Goal: Task Accomplishment & Management: Complete application form

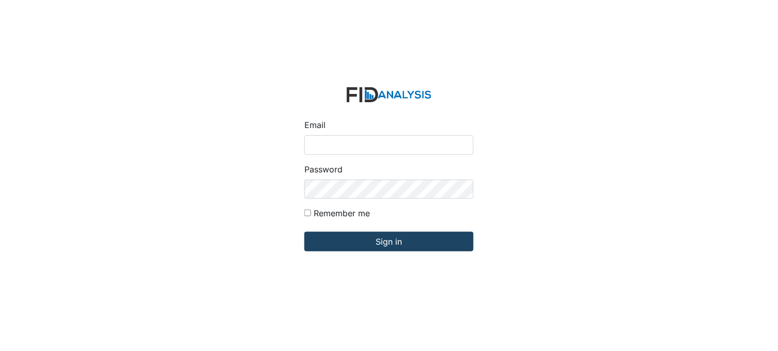
type input "[PERSON_NAME][EMAIL_ADDRESS][DOMAIN_NAME]"
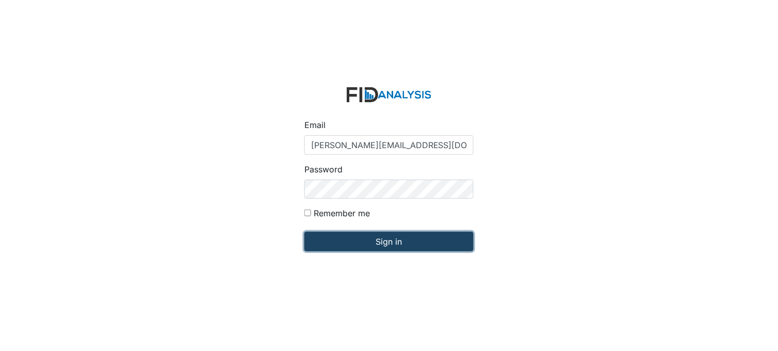
click at [380, 237] on input "Sign in" at bounding box center [388, 242] width 169 height 20
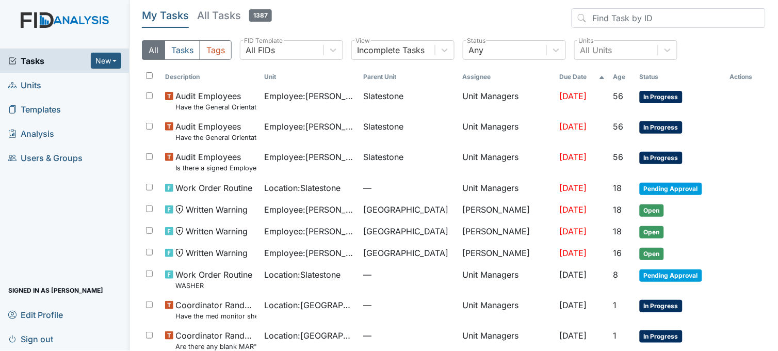
click at [50, 85] on link "Units" at bounding box center [64, 85] width 129 height 24
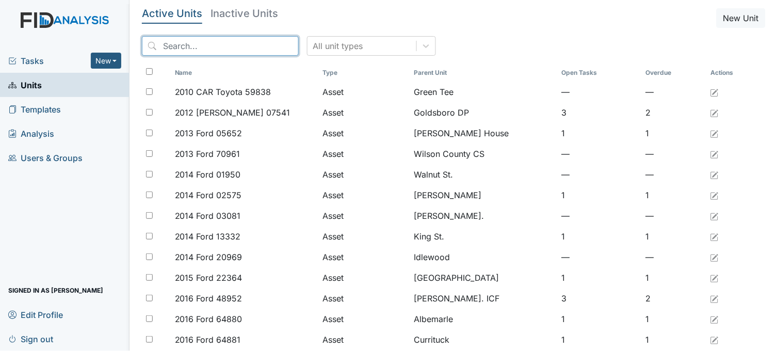
click at [222, 41] on input "search" at bounding box center [220, 46] width 157 height 20
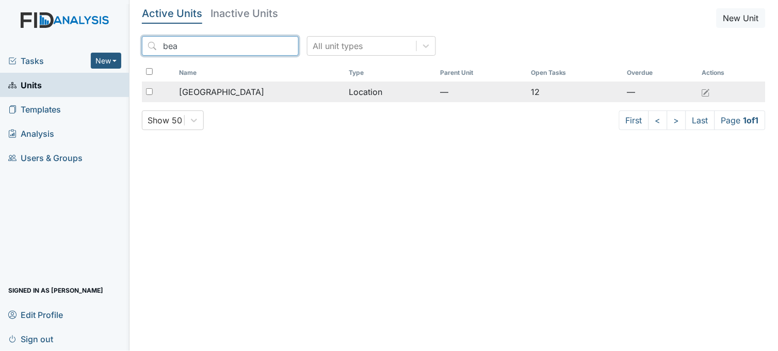
type input "bea"
click at [222, 95] on span "[GEOGRAPHIC_DATA]" at bounding box center [221, 92] width 85 height 12
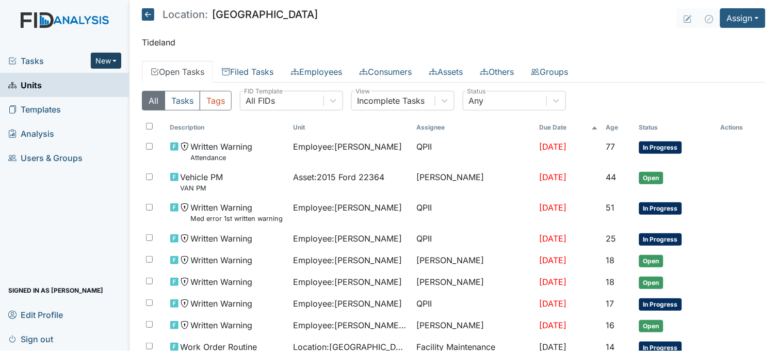
click at [116, 57] on button "New" at bounding box center [106, 61] width 31 height 16
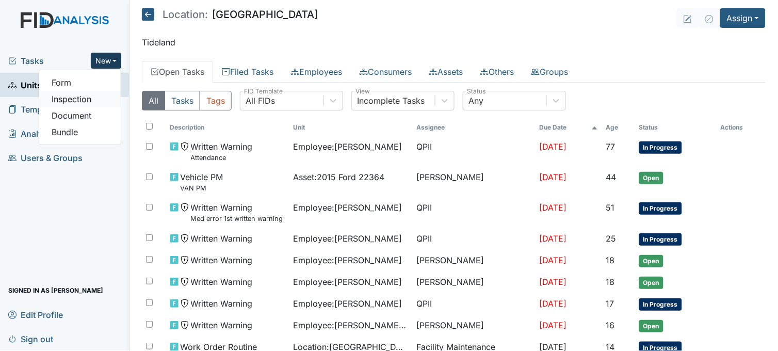
click at [103, 98] on link "Inspection" at bounding box center [79, 99] width 81 height 17
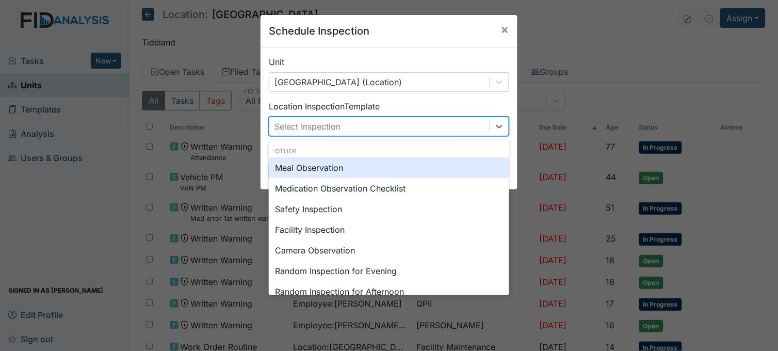
click at [342, 126] on div "Select Inspection" at bounding box center [379, 126] width 220 height 19
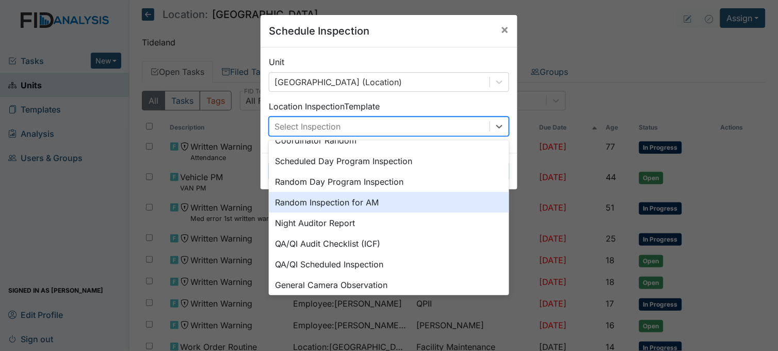
scroll to position [114, 0]
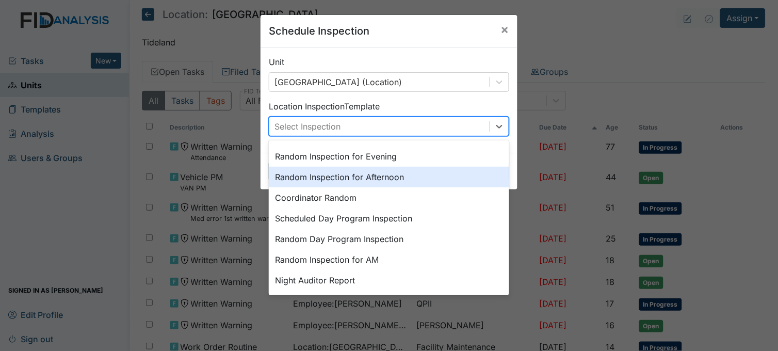
click at [346, 173] on div "Random Inspection for Afternoon" at bounding box center [389, 177] width 240 height 21
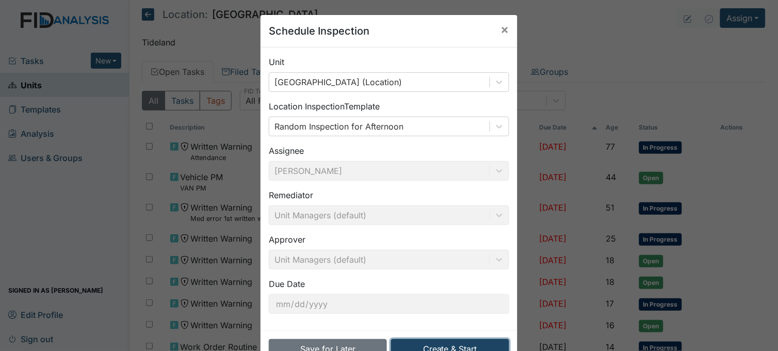
click at [455, 343] on button "Create & Start" at bounding box center [450, 349] width 118 height 20
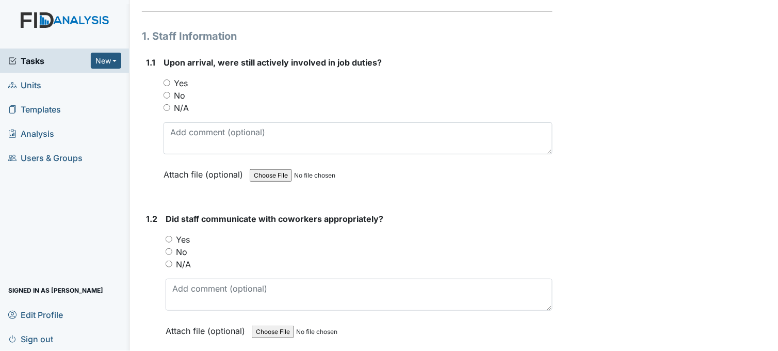
scroll to position [114, 0]
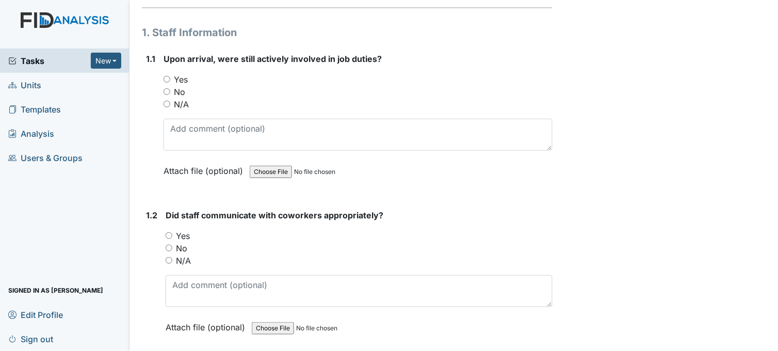
click at [168, 77] on input "Yes" at bounding box center [166, 79] width 7 height 7
radio input "true"
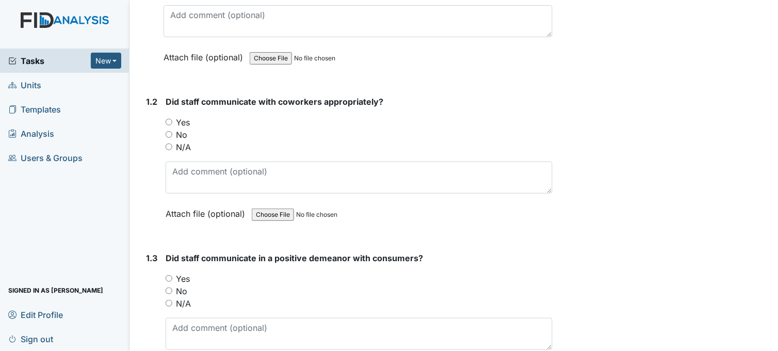
scroll to position [229, 0]
click at [169, 120] on input "Yes" at bounding box center [169, 121] width 7 height 7
radio input "true"
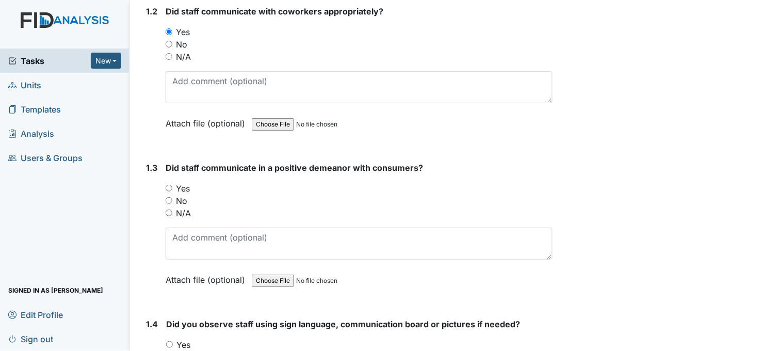
scroll to position [343, 0]
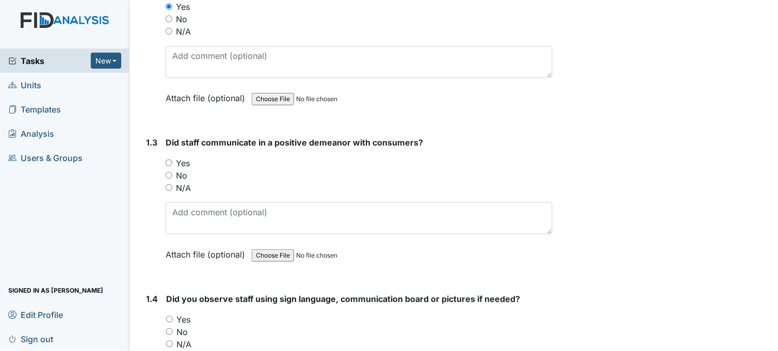
click at [169, 164] on input "Yes" at bounding box center [169, 162] width 7 height 7
radio input "true"
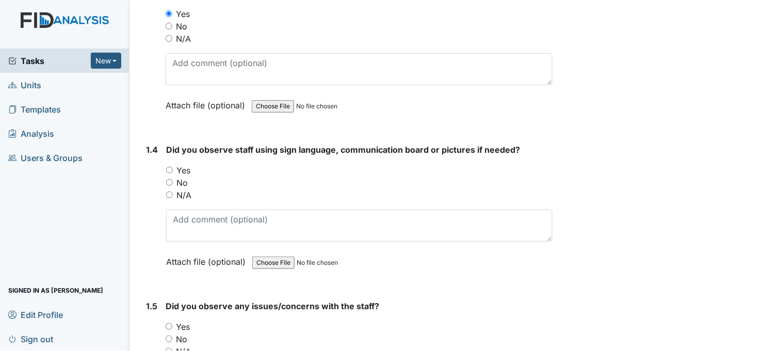
scroll to position [516, 0]
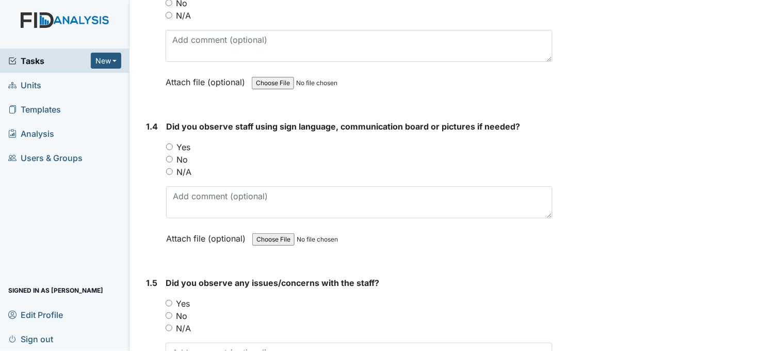
click at [169, 146] on input "Yes" at bounding box center [169, 146] width 7 height 7
radio input "true"
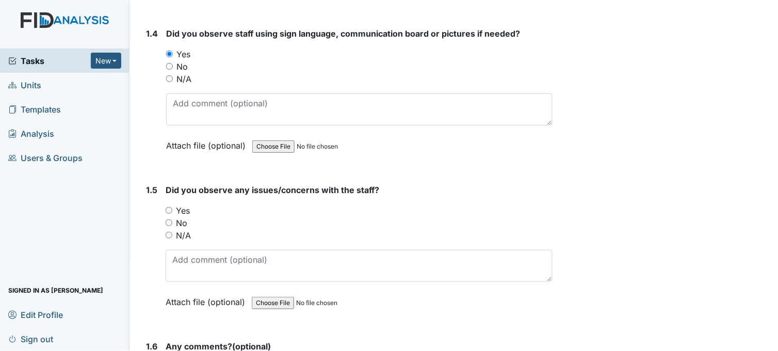
scroll to position [573, 0]
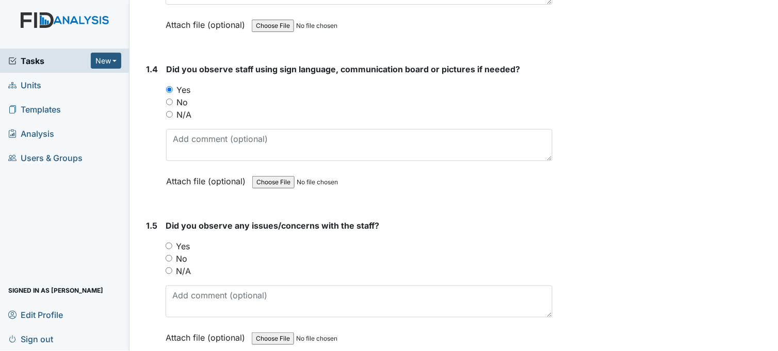
click at [173, 96] on div "No" at bounding box center [359, 102] width 386 height 12
click at [167, 99] on input "No" at bounding box center [169, 101] width 7 height 7
radio input "true"
click at [171, 89] on input "Yes" at bounding box center [169, 89] width 7 height 7
radio input "true"
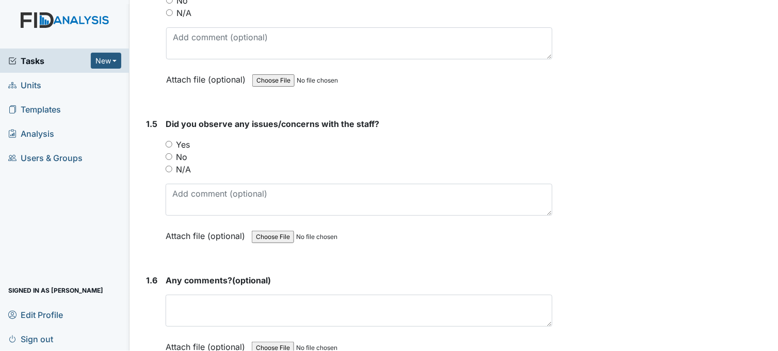
scroll to position [687, 0]
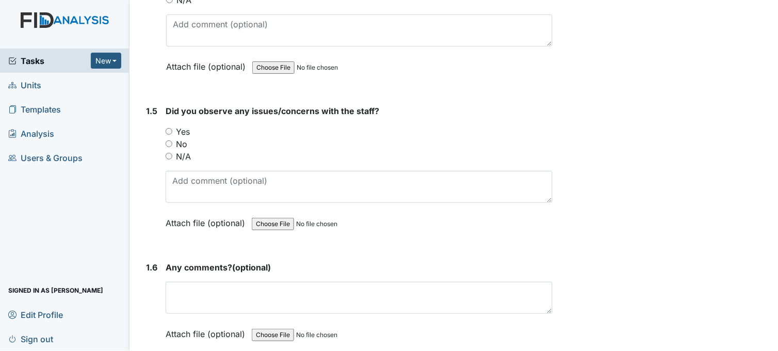
click at [168, 141] on input "No" at bounding box center [169, 143] width 7 height 7
radio input "true"
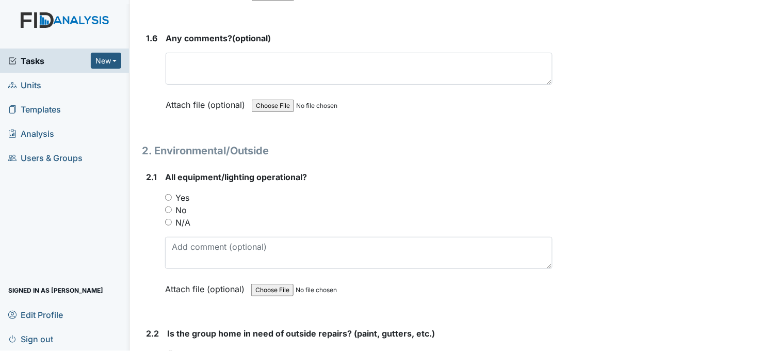
scroll to position [974, 0]
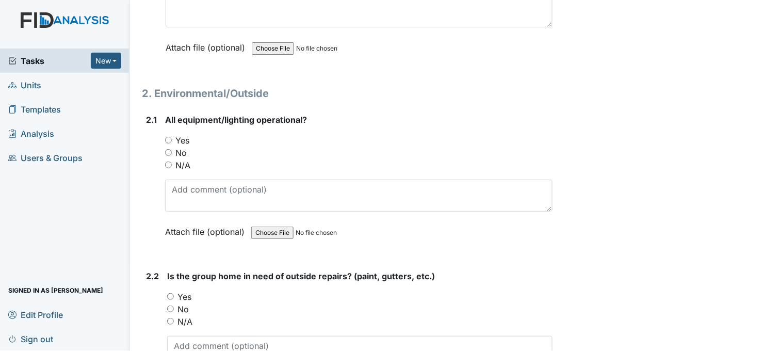
click at [168, 137] on input "Yes" at bounding box center [168, 140] width 7 height 7
radio input "true"
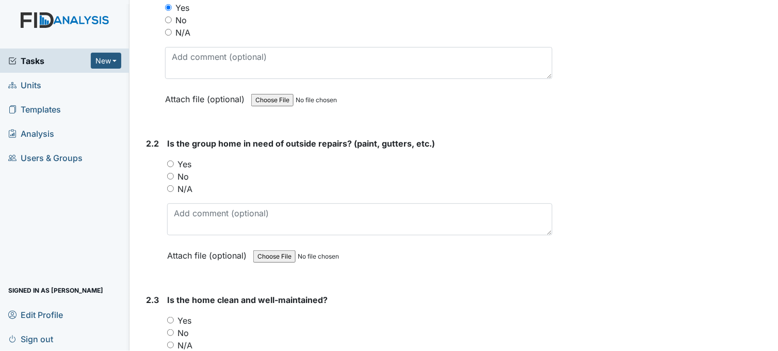
scroll to position [1146, 0]
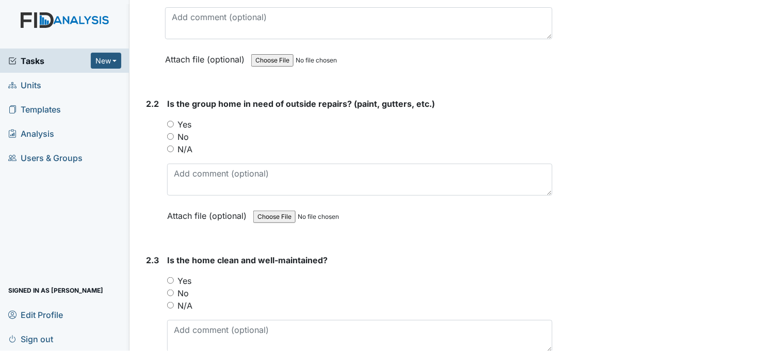
click at [170, 122] on input "Yes" at bounding box center [170, 124] width 7 height 7
radio input "true"
click at [171, 134] on input "No" at bounding box center [170, 136] width 7 height 7
radio input "true"
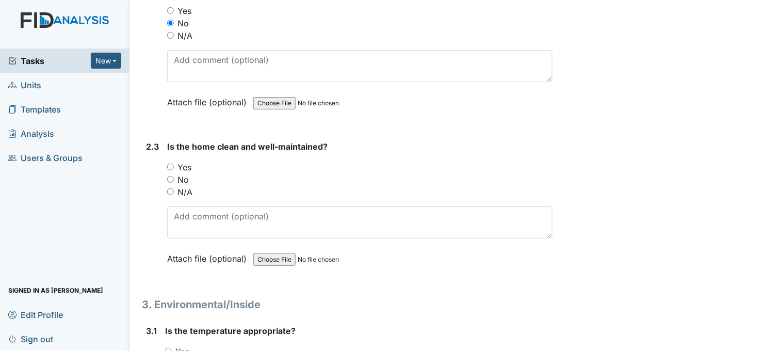
scroll to position [1260, 0]
click at [171, 162] on input "Yes" at bounding box center [170, 165] width 7 height 7
radio input "true"
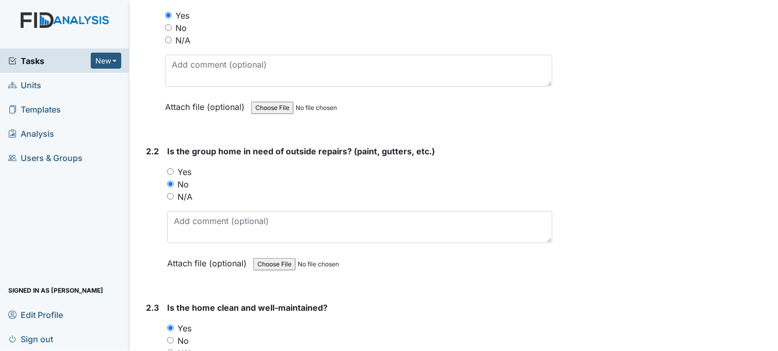
scroll to position [1089, 0]
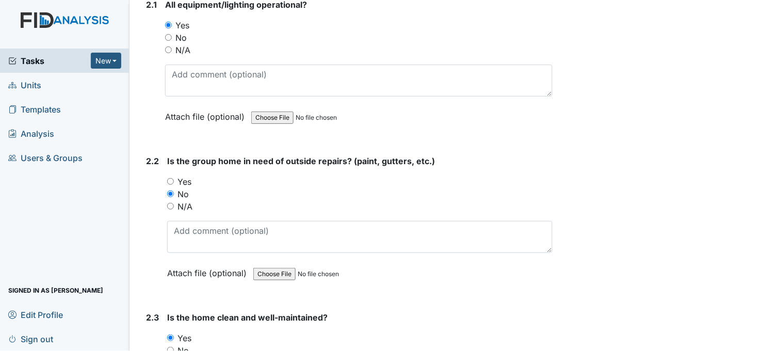
click at [171, 180] on input "Yes" at bounding box center [170, 181] width 7 height 7
radio input "true"
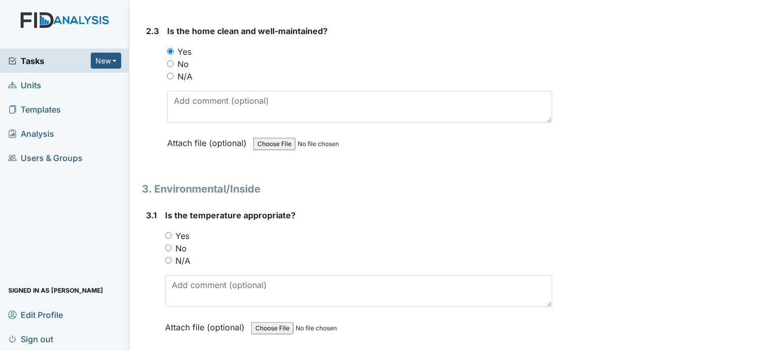
scroll to position [1432, 0]
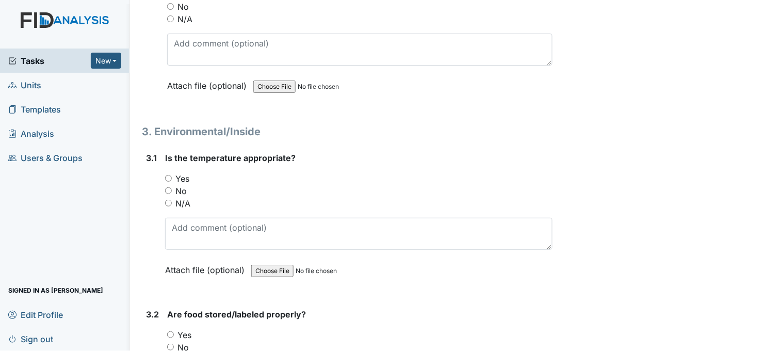
click at [168, 175] on input "Yes" at bounding box center [168, 178] width 7 height 7
radio input "true"
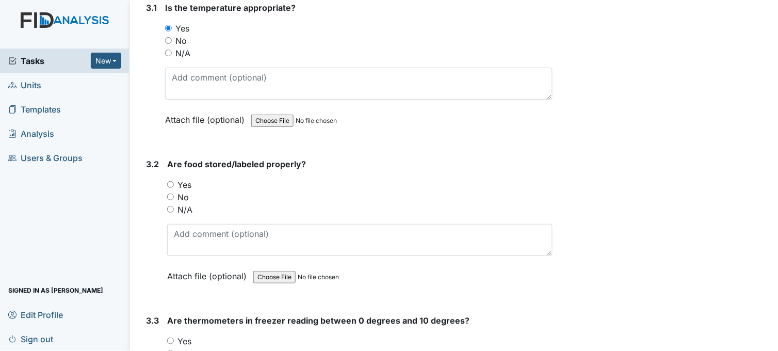
scroll to position [1604, 0]
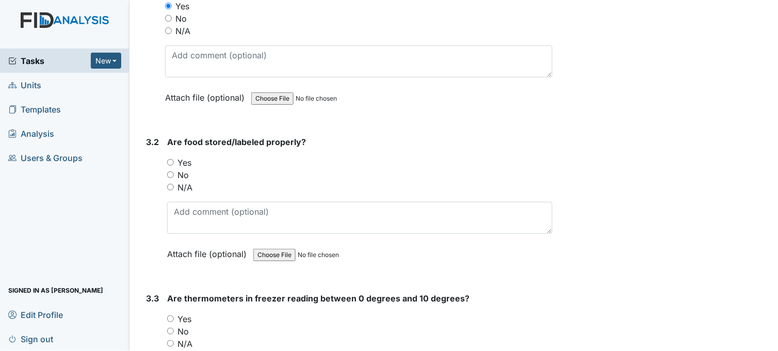
click at [170, 160] on input "Yes" at bounding box center [170, 162] width 7 height 7
radio input "true"
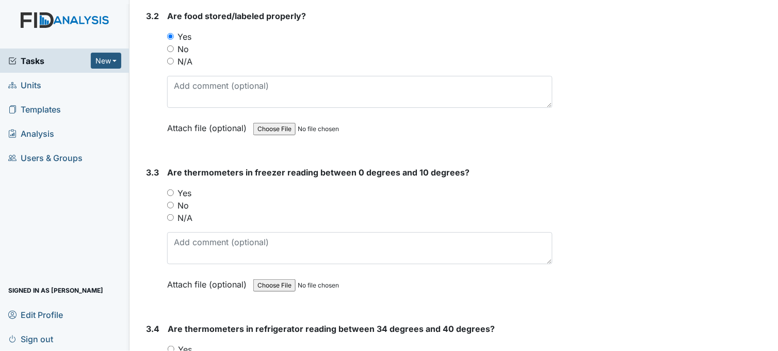
scroll to position [1776, 0]
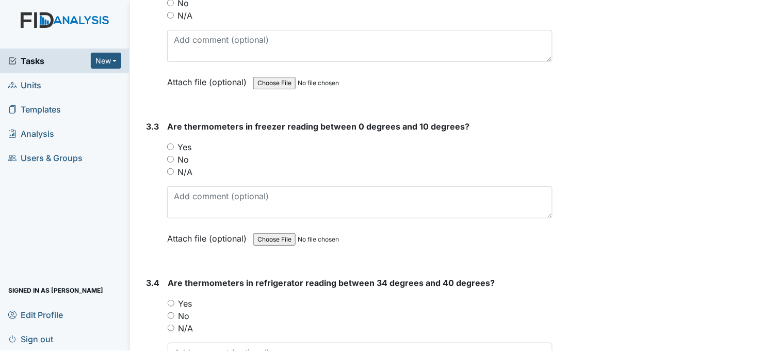
click at [168, 144] on input "Yes" at bounding box center [170, 146] width 7 height 7
radio input "true"
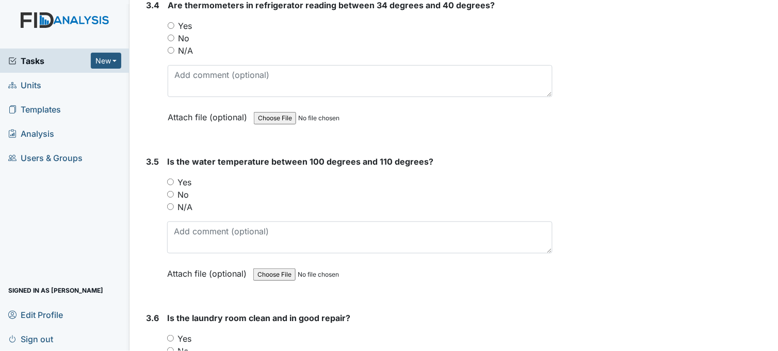
scroll to position [2063, 0]
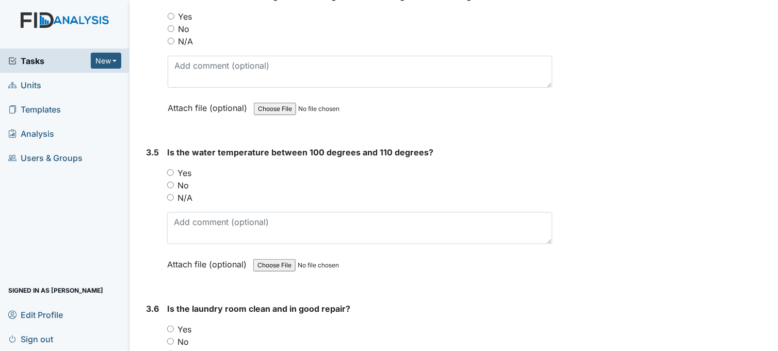
click at [169, 169] on input "Yes" at bounding box center [170, 172] width 7 height 7
radio input "true"
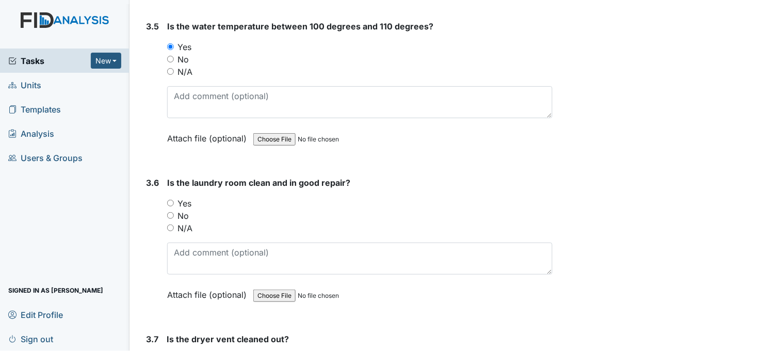
scroll to position [2235, 0]
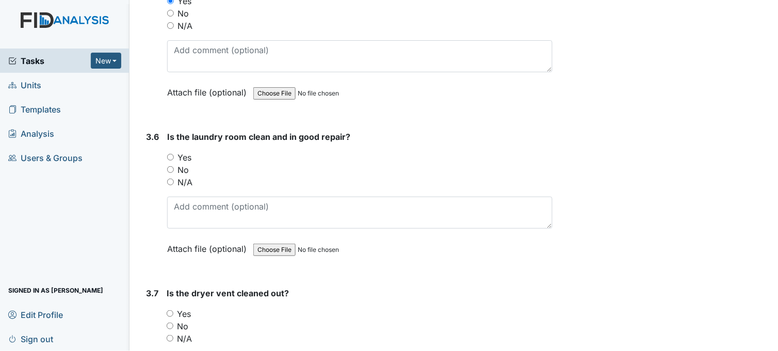
click at [171, 155] on input "Yes" at bounding box center [170, 157] width 7 height 7
radio input "true"
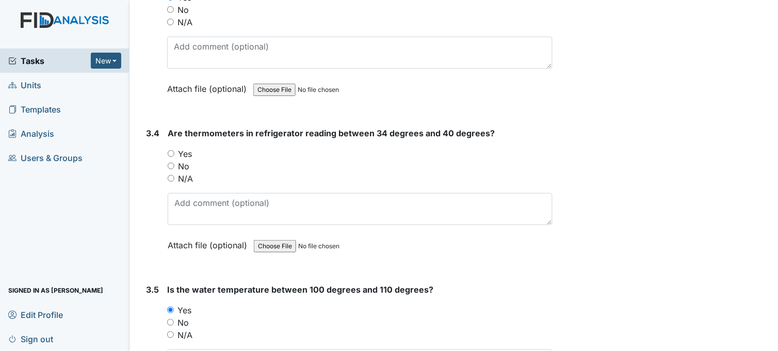
scroll to position [1891, 0]
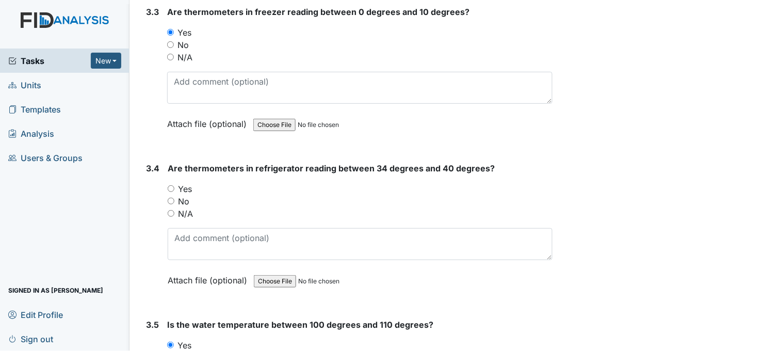
click at [174, 198] on input "No" at bounding box center [171, 201] width 7 height 7
radio input "true"
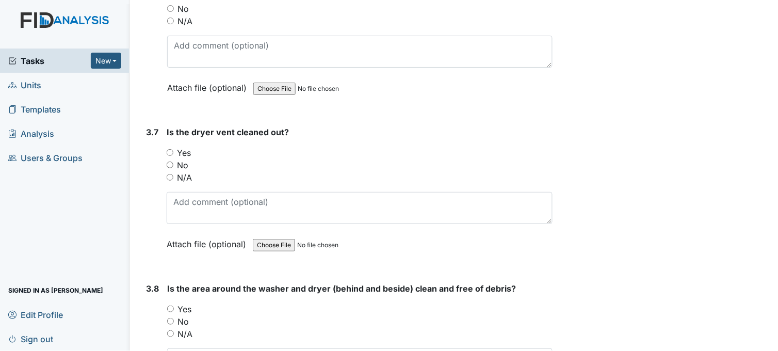
scroll to position [2406, 0]
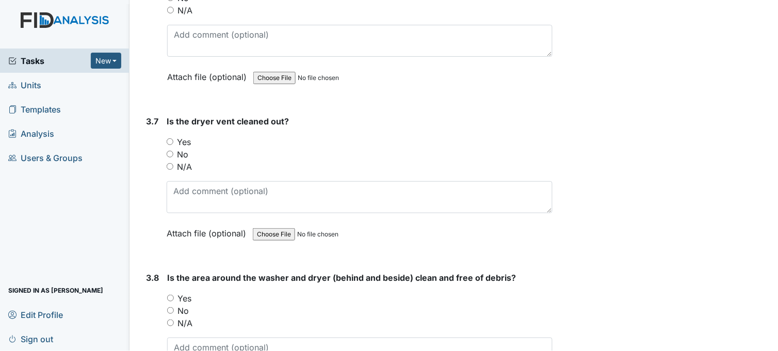
click at [171, 138] on input "Yes" at bounding box center [170, 141] width 7 height 7
radio input "true"
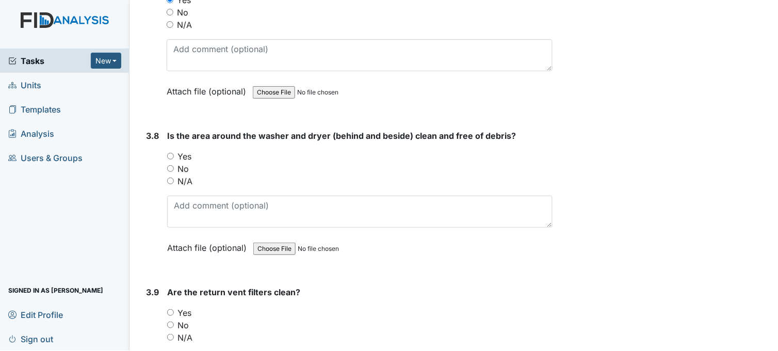
scroll to position [2578, 0]
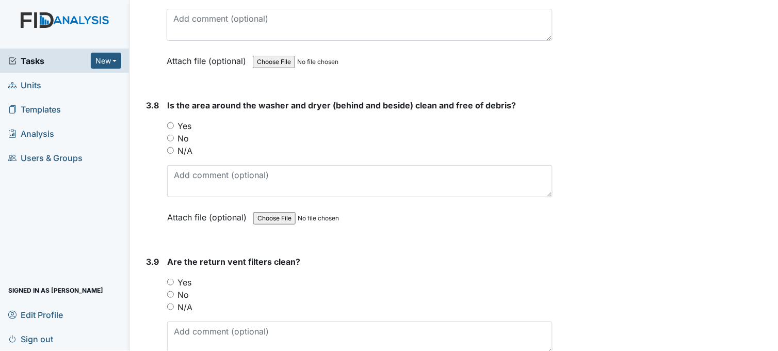
click at [172, 122] on input "Yes" at bounding box center [170, 125] width 7 height 7
radio input "true"
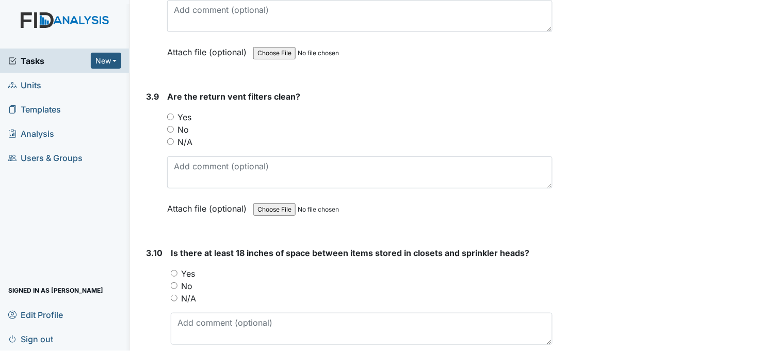
scroll to position [2750, 0]
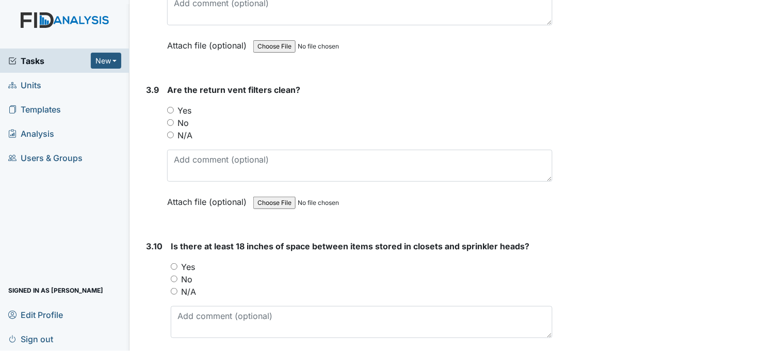
click at [170, 107] on input "Yes" at bounding box center [170, 110] width 7 height 7
radio input "true"
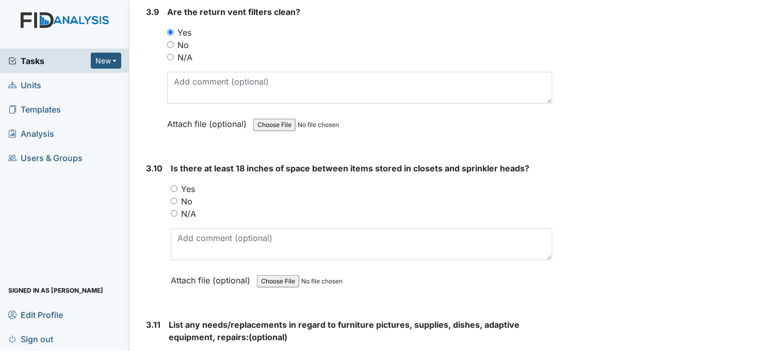
scroll to position [2865, 0]
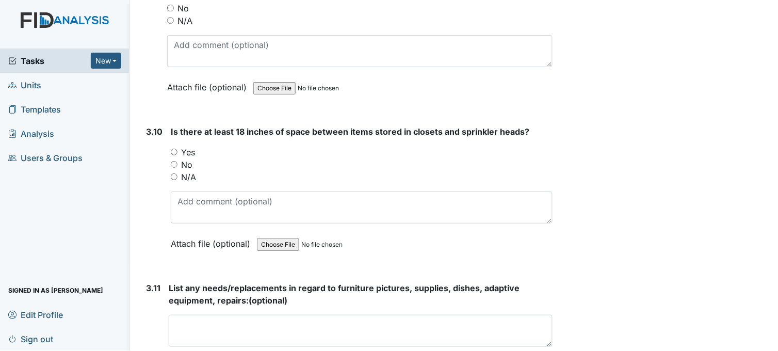
click at [176, 149] on input "Yes" at bounding box center [174, 152] width 7 height 7
radio input "true"
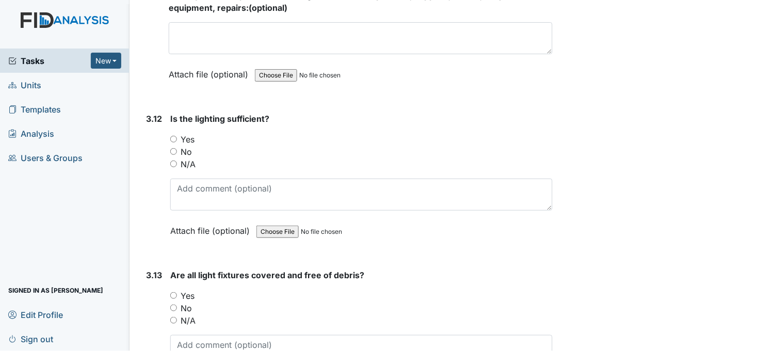
scroll to position [3209, 0]
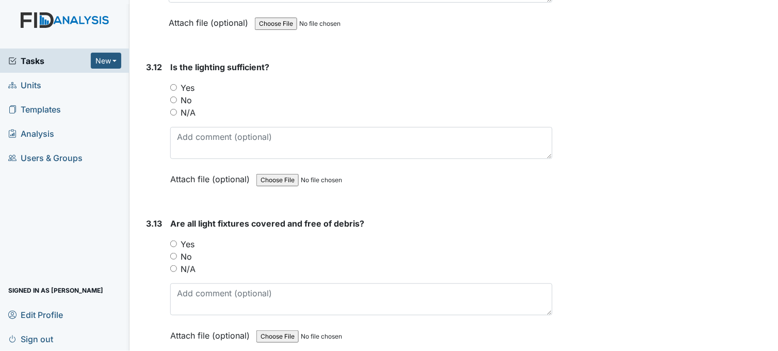
click at [176, 84] on input "Yes" at bounding box center [173, 87] width 7 height 7
radio input "true"
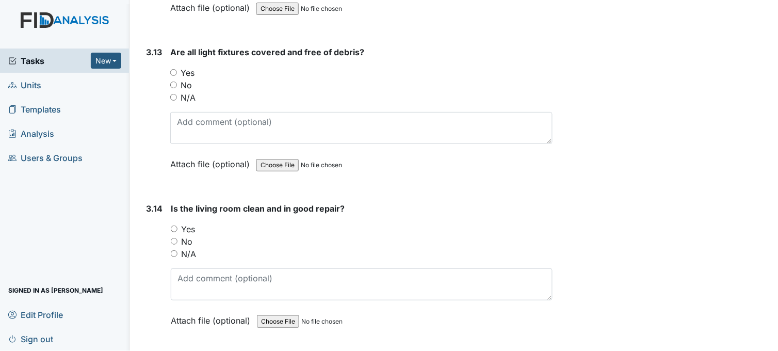
scroll to position [3380, 0]
click at [171, 69] on input "Yes" at bounding box center [173, 72] width 7 height 7
radio input "true"
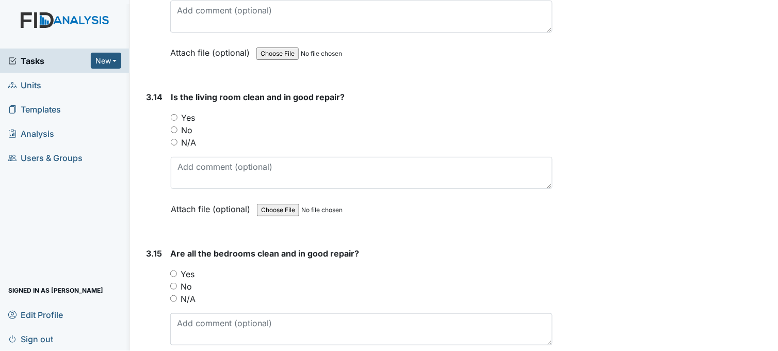
scroll to position [3552, 0]
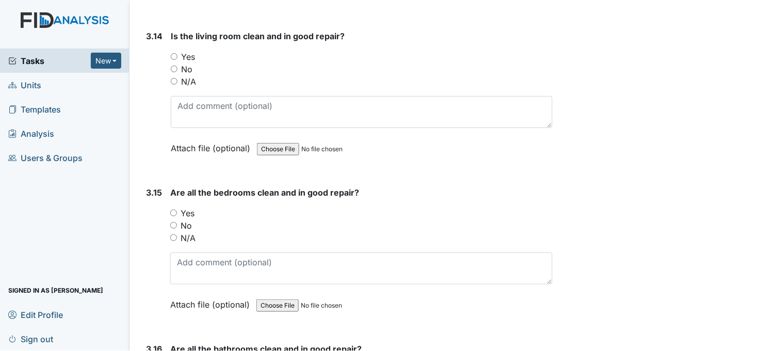
click at [174, 53] on input "Yes" at bounding box center [174, 56] width 7 height 7
radio input "true"
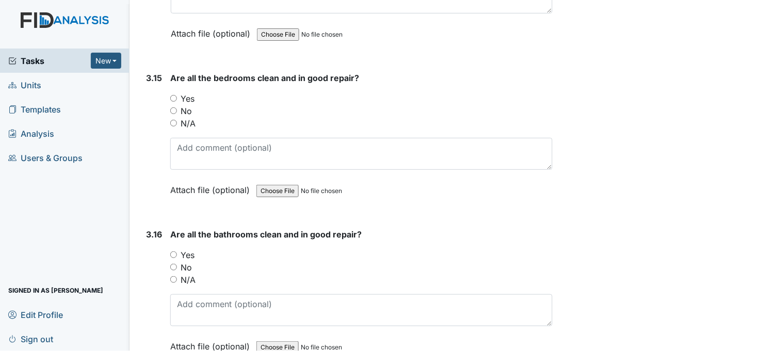
scroll to position [3724, 0]
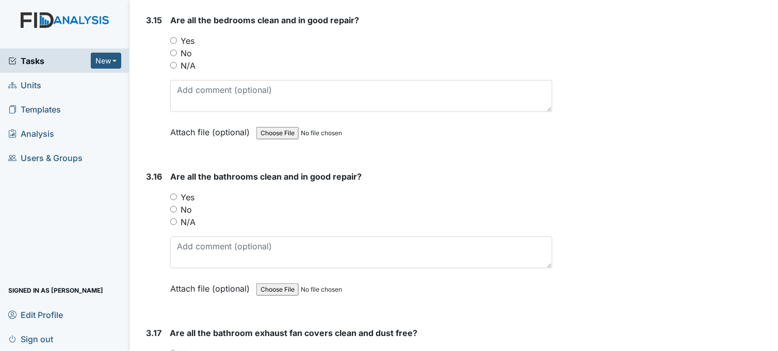
click at [173, 37] on input "Yes" at bounding box center [173, 40] width 7 height 7
radio input "true"
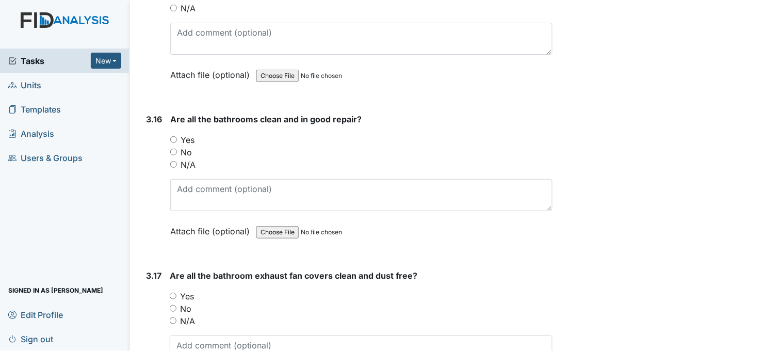
scroll to position [3839, 0]
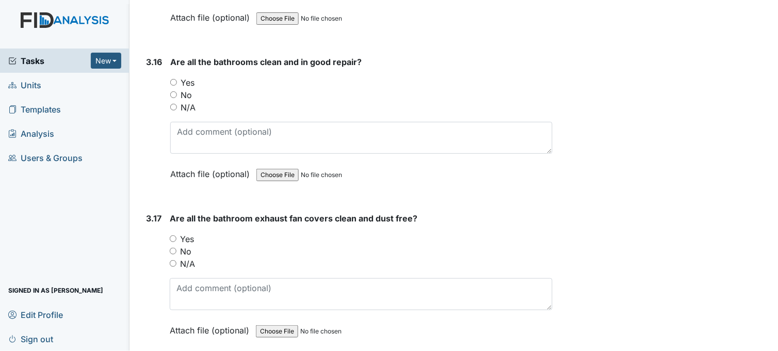
click at [174, 76] on div "Yes" at bounding box center [361, 82] width 382 height 12
click at [174, 79] on input "Yes" at bounding box center [173, 82] width 7 height 7
radio input "true"
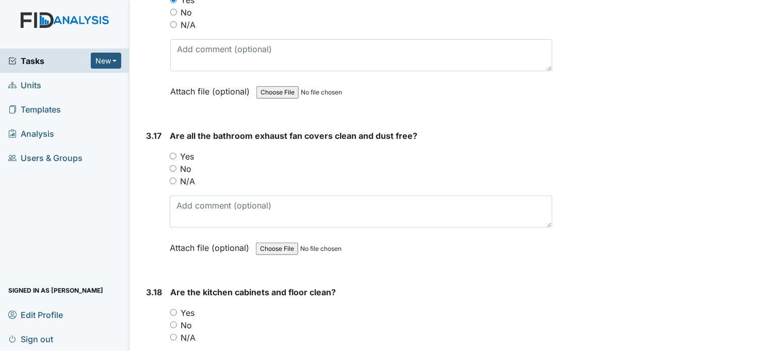
scroll to position [3896, 0]
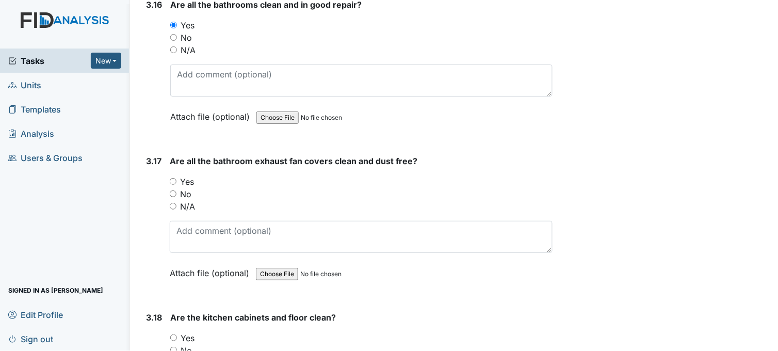
click at [172, 178] on input "Yes" at bounding box center [173, 181] width 7 height 7
radio input "true"
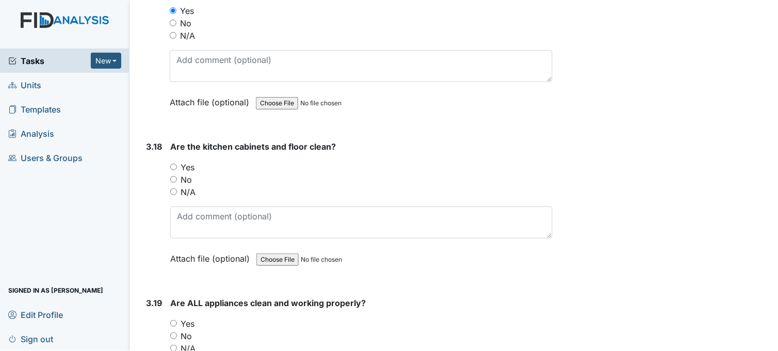
scroll to position [4068, 0]
click at [172, 162] on input "Yes" at bounding box center [173, 165] width 7 height 7
radio input "true"
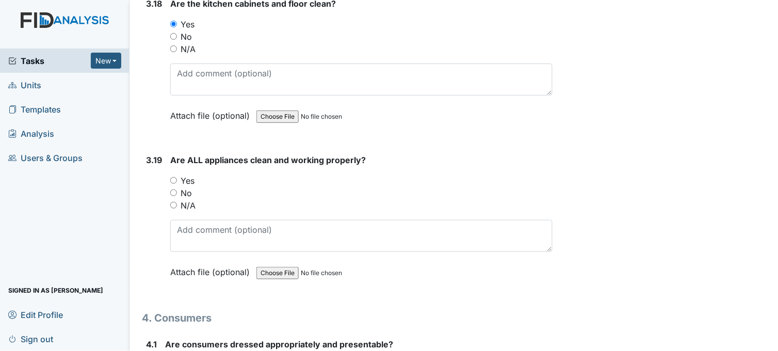
scroll to position [4240, 0]
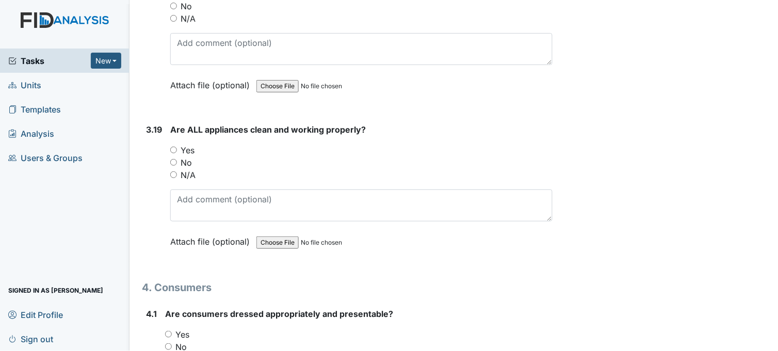
click at [174, 146] on input "Yes" at bounding box center [173, 149] width 7 height 7
radio input "true"
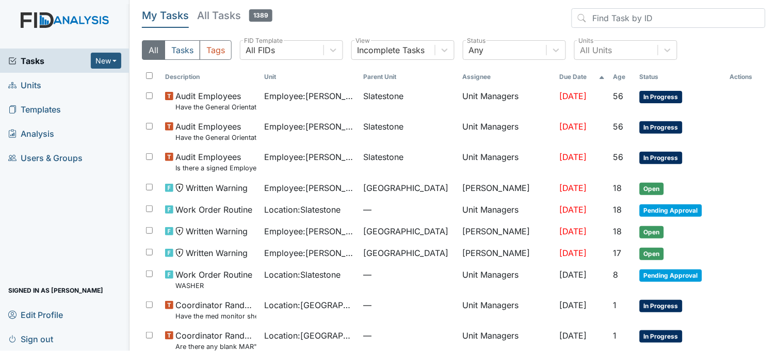
click at [42, 85] on link "Units" at bounding box center [64, 85] width 129 height 24
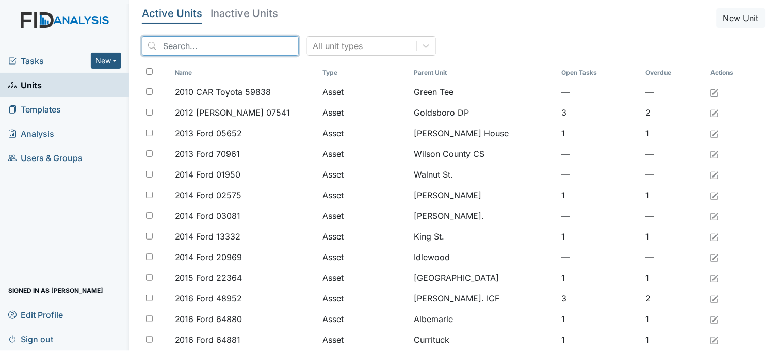
click at [201, 42] on input "search" at bounding box center [220, 46] width 157 height 20
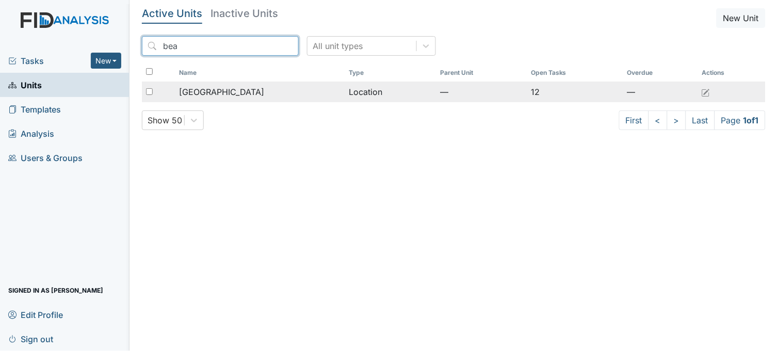
type input "bea"
click at [212, 85] on td "[GEOGRAPHIC_DATA]" at bounding box center [260, 91] width 170 height 21
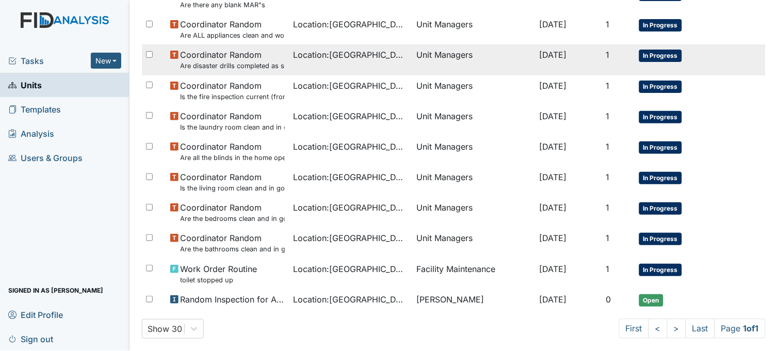
scroll to position [451, 0]
